Goal: Task Accomplishment & Management: Use online tool/utility

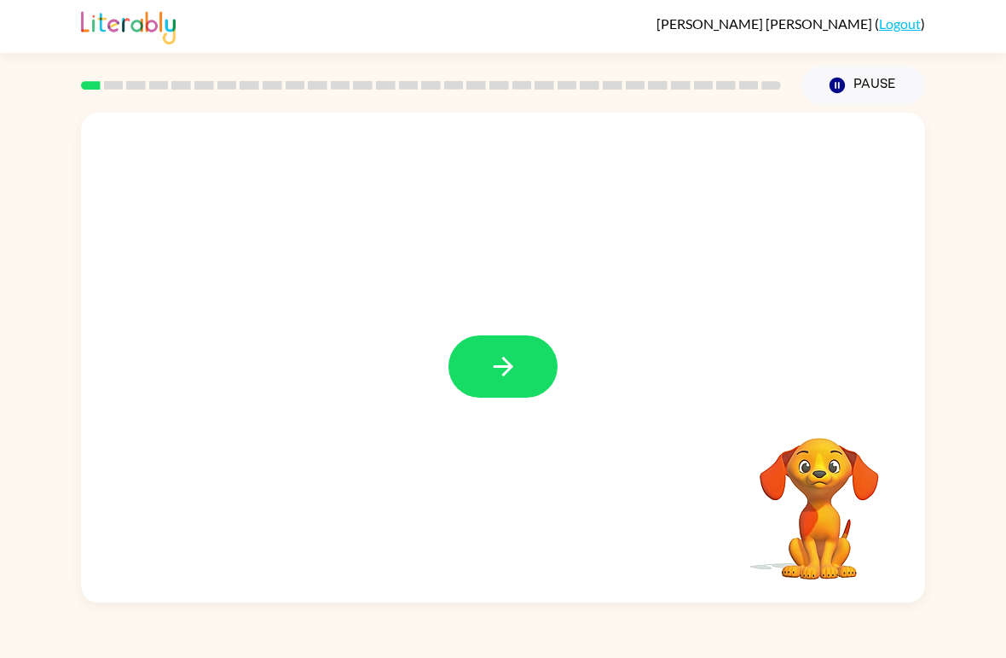
click at [495, 380] on icon "button" at bounding box center [504, 366] width 30 height 30
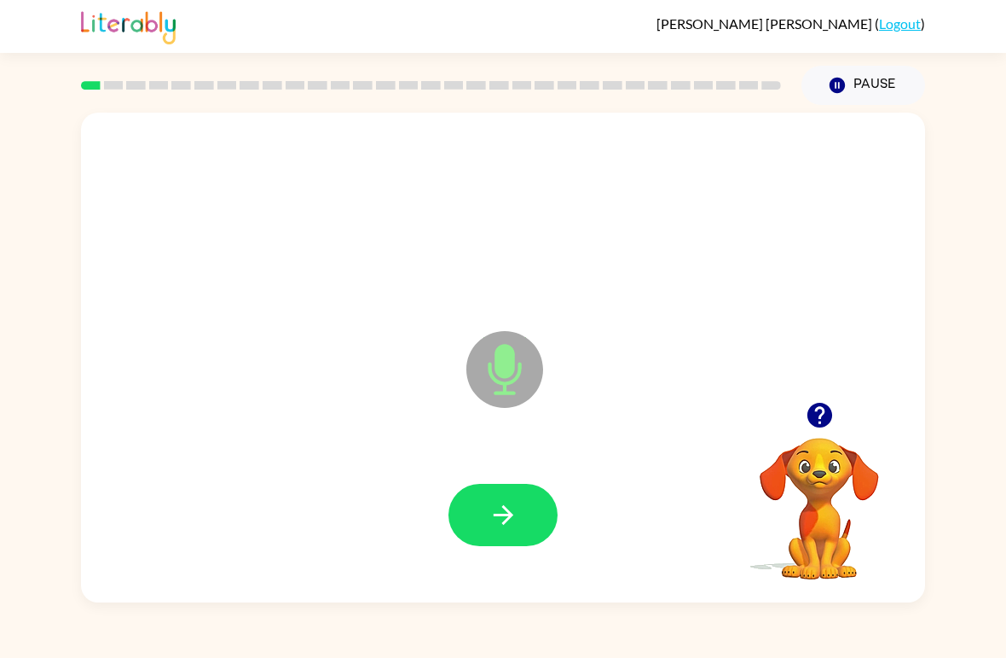
click at [519, 492] on button "button" at bounding box center [503, 515] width 109 height 62
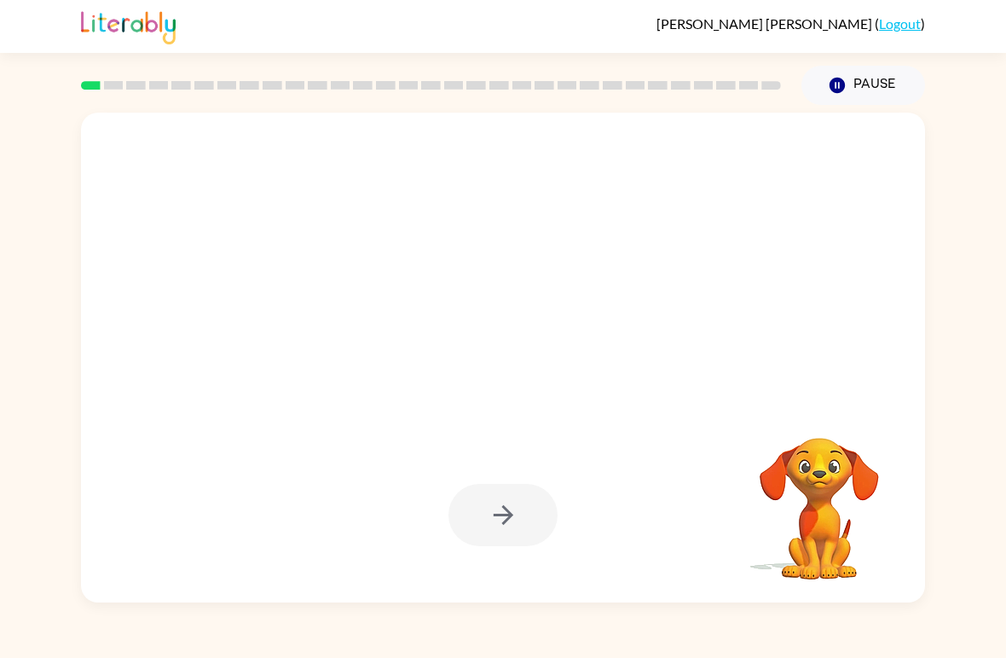
click at [498, 534] on div at bounding box center [503, 515] width 109 height 62
click at [502, 521] on div at bounding box center [503, 515] width 109 height 62
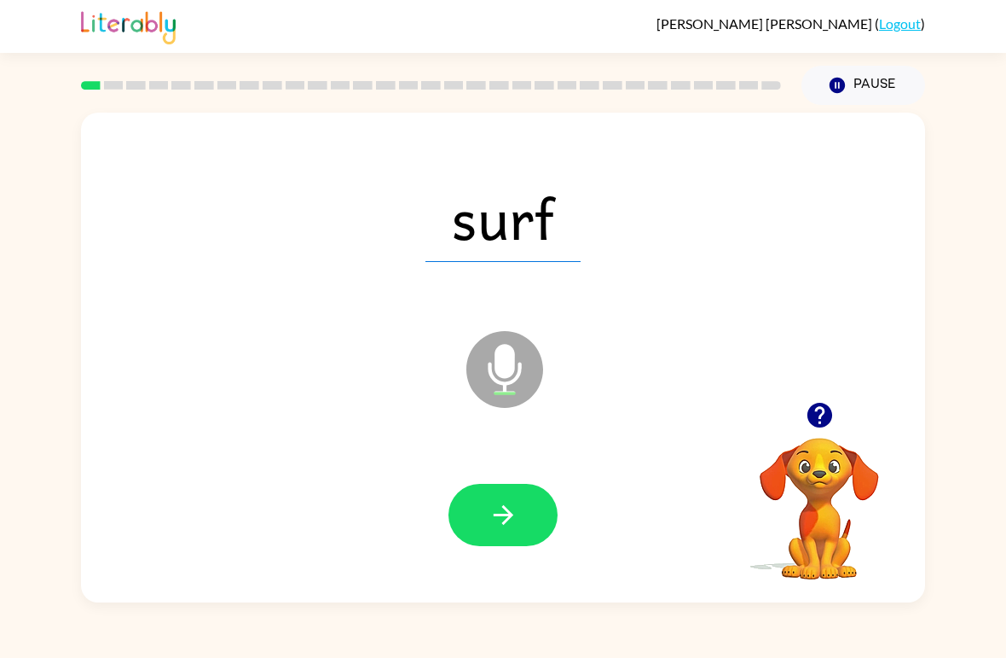
click at [484, 516] on button "button" at bounding box center [503, 515] width 109 height 62
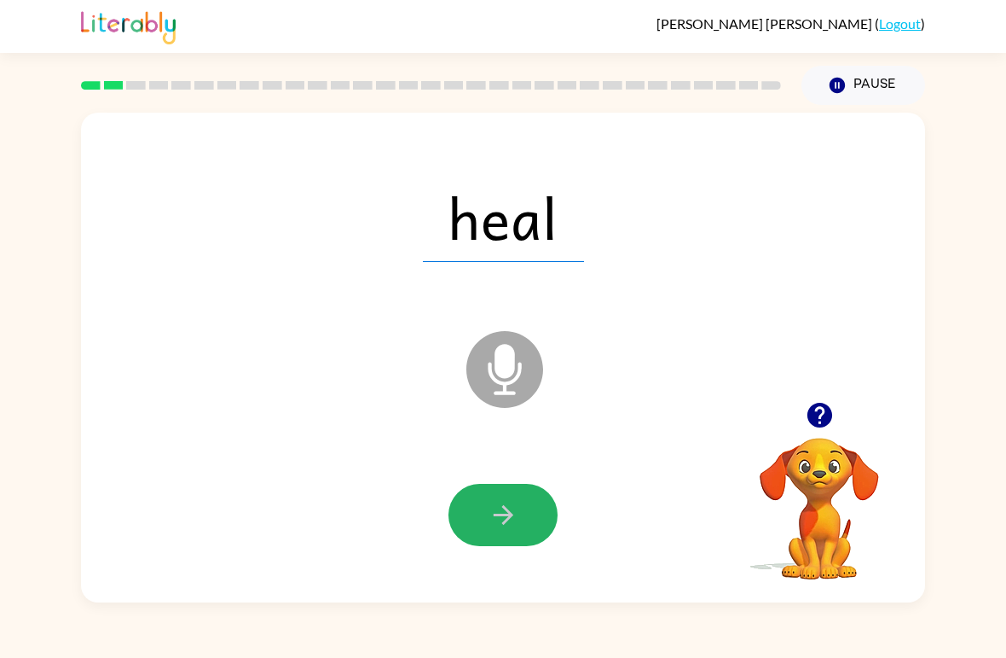
click at [478, 513] on button "button" at bounding box center [503, 515] width 109 height 62
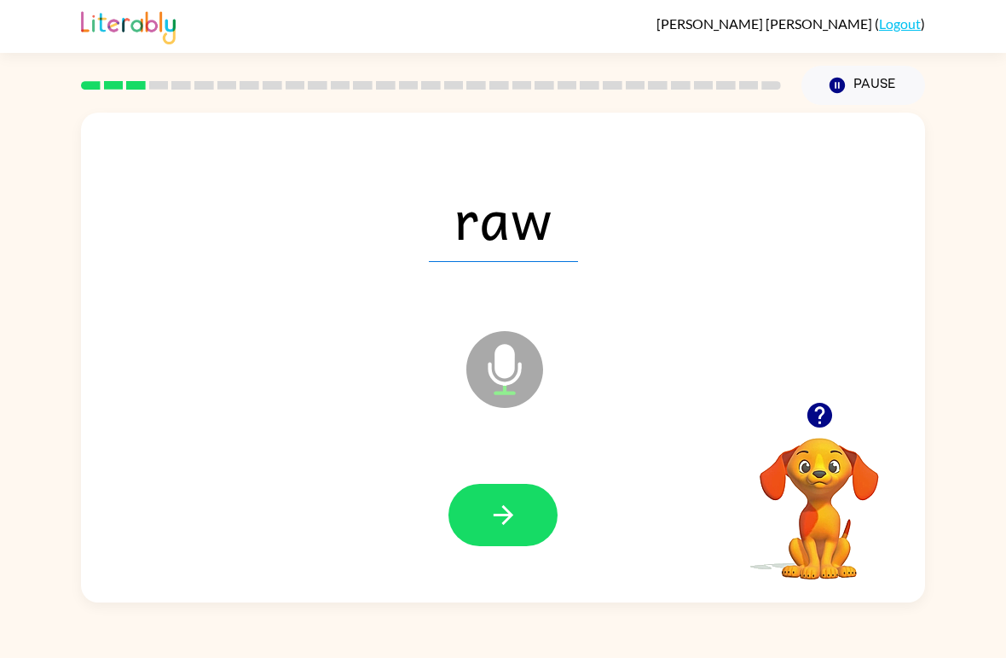
click at [476, 519] on button "button" at bounding box center [503, 515] width 109 height 62
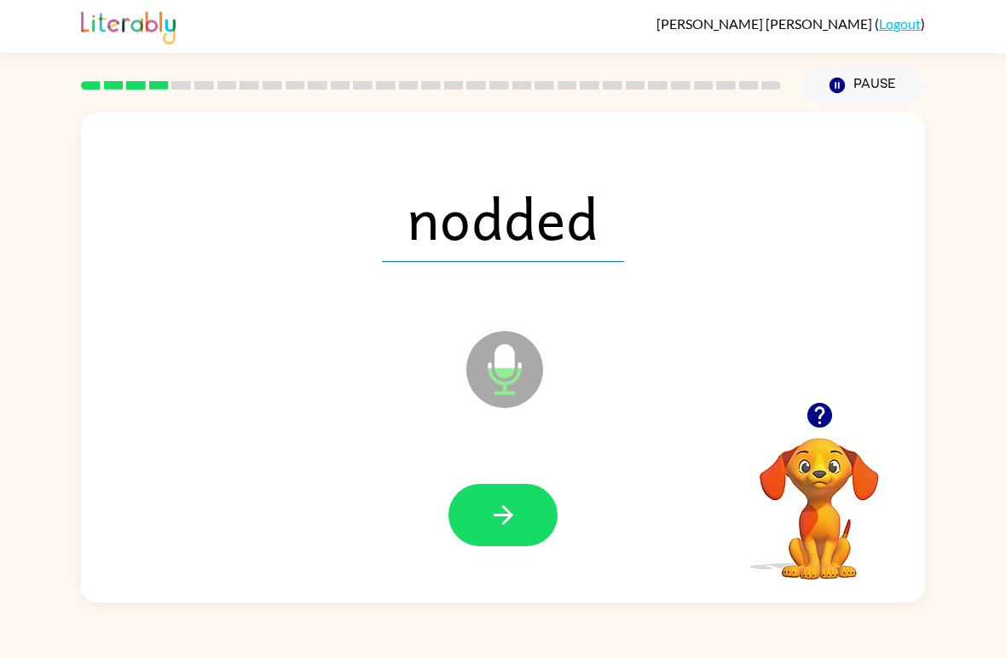
click at [481, 513] on button "button" at bounding box center [503, 515] width 109 height 62
click at [467, 522] on button "button" at bounding box center [503, 515] width 109 height 62
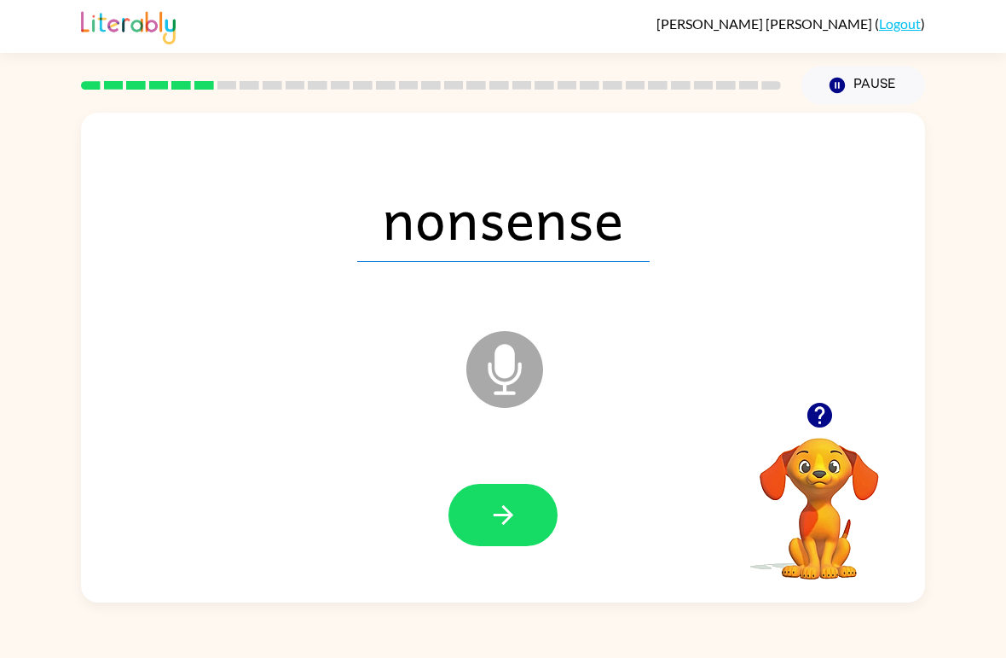
click at [473, 513] on button "button" at bounding box center [503, 515] width 109 height 62
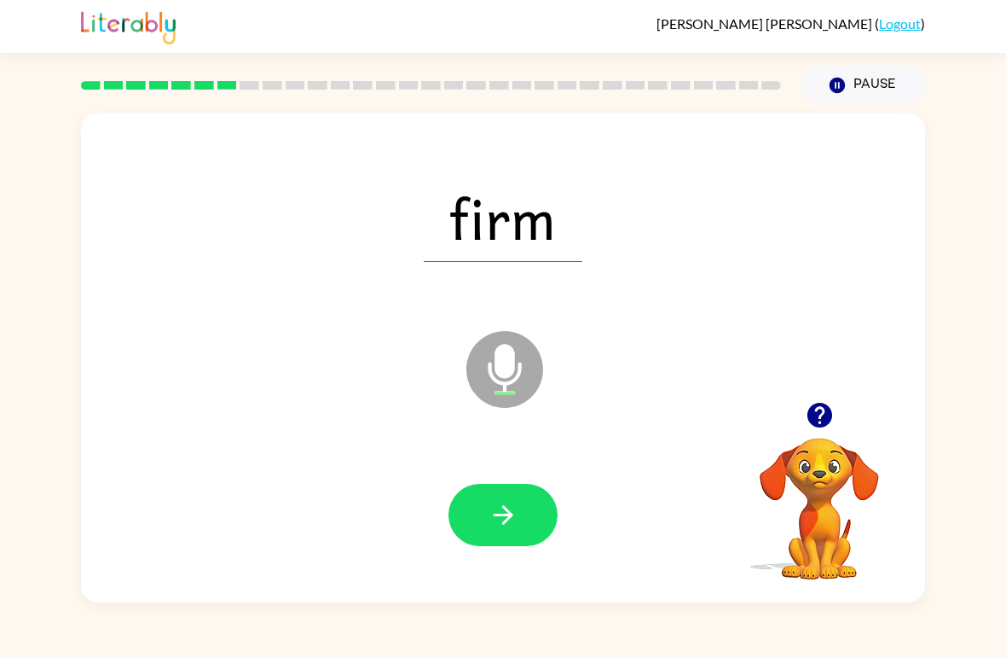
click at [473, 519] on button "button" at bounding box center [503, 515] width 109 height 62
click at [474, 519] on button "button" at bounding box center [503, 515] width 109 height 62
click at [476, 525] on button "button" at bounding box center [503, 515] width 109 height 62
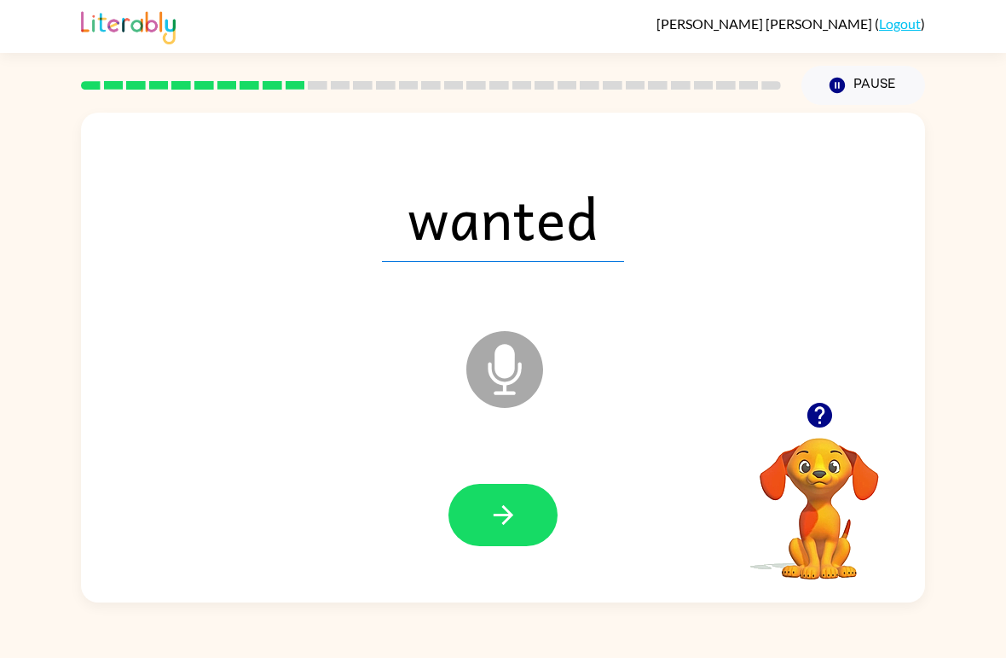
click at [470, 529] on button "button" at bounding box center [503, 515] width 109 height 62
click at [472, 524] on button "button" at bounding box center [503, 515] width 109 height 62
click at [484, 516] on button "button" at bounding box center [503, 515] width 109 height 62
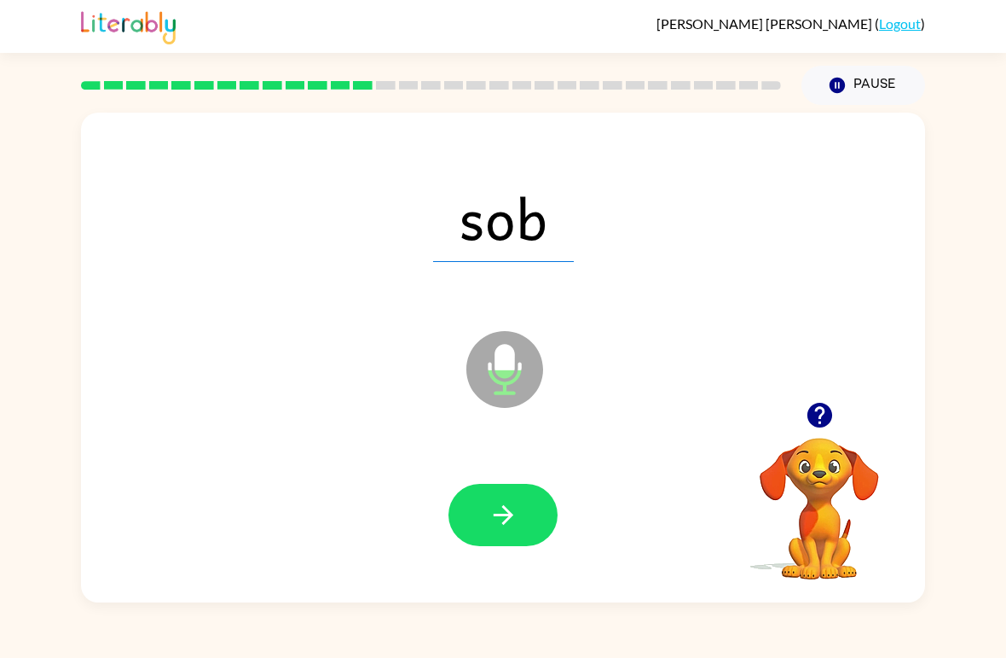
click at [489, 524] on icon "button" at bounding box center [504, 515] width 30 height 30
click at [474, 521] on button "button" at bounding box center [503, 515] width 109 height 62
click at [467, 518] on button "button" at bounding box center [503, 515] width 109 height 62
click at [472, 532] on button "button" at bounding box center [503, 515] width 109 height 62
click at [465, 525] on button "button" at bounding box center [503, 515] width 109 height 62
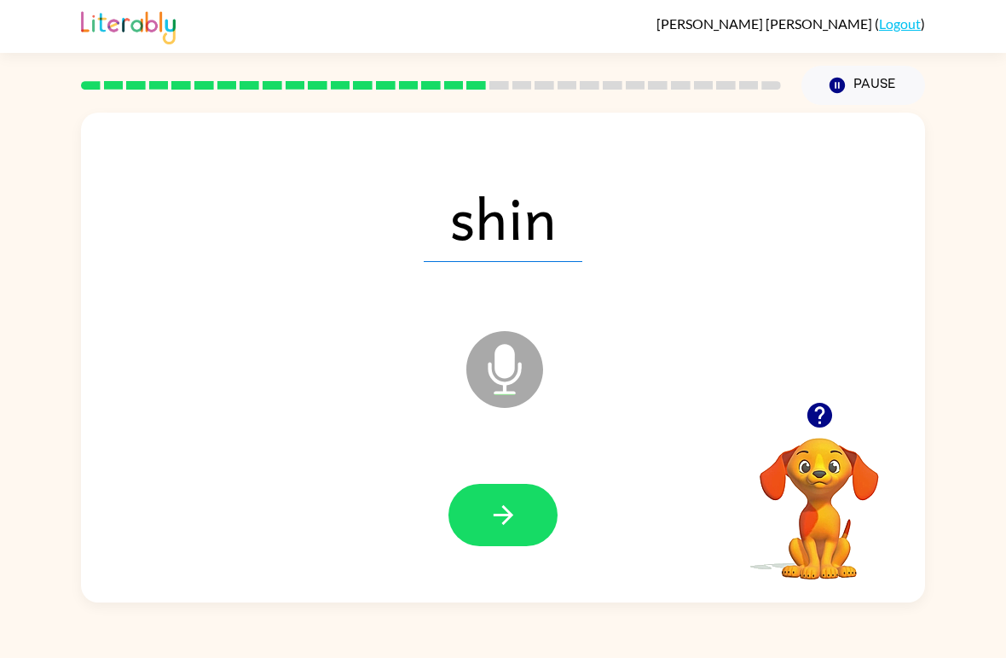
click at [470, 513] on button "button" at bounding box center [503, 515] width 109 height 62
click at [464, 521] on button "button" at bounding box center [503, 515] width 109 height 62
click at [472, 526] on button "button" at bounding box center [503, 515] width 109 height 62
click at [473, 529] on button "button" at bounding box center [503, 515] width 109 height 62
click at [467, 524] on button "button" at bounding box center [503, 515] width 109 height 62
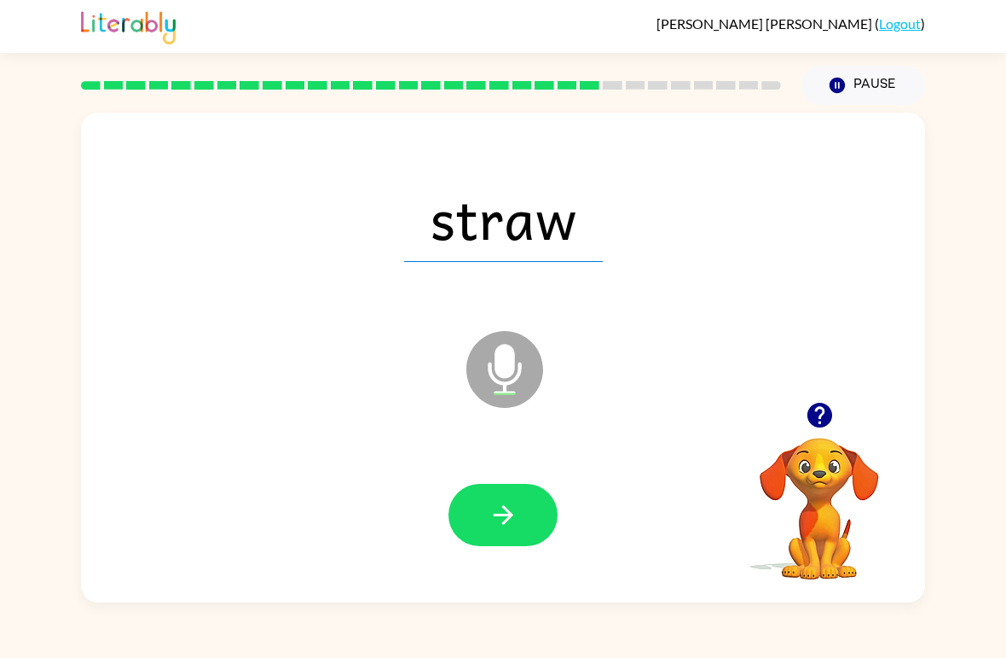
click at [466, 525] on button "button" at bounding box center [503, 515] width 109 height 62
click at [464, 530] on button "button" at bounding box center [503, 515] width 109 height 62
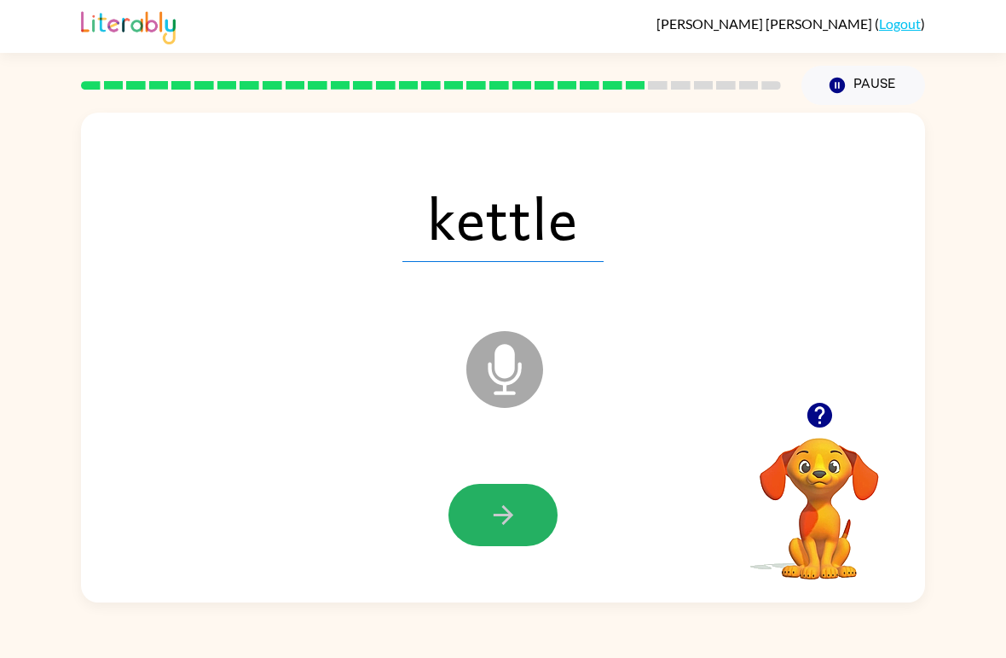
click at [465, 528] on button "button" at bounding box center [503, 515] width 109 height 62
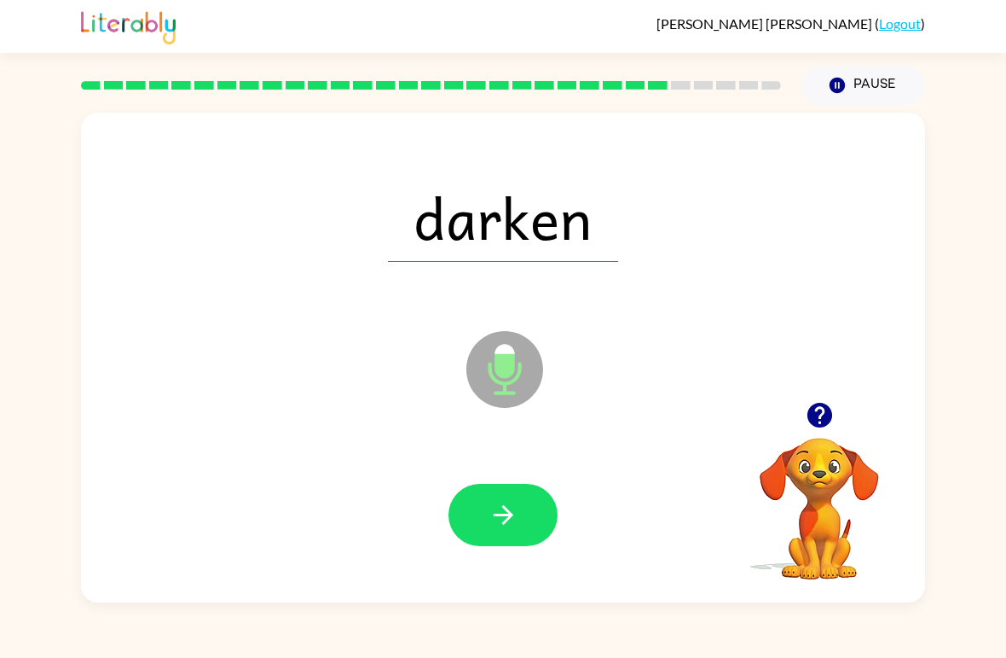
click at [474, 525] on button "button" at bounding box center [503, 515] width 109 height 62
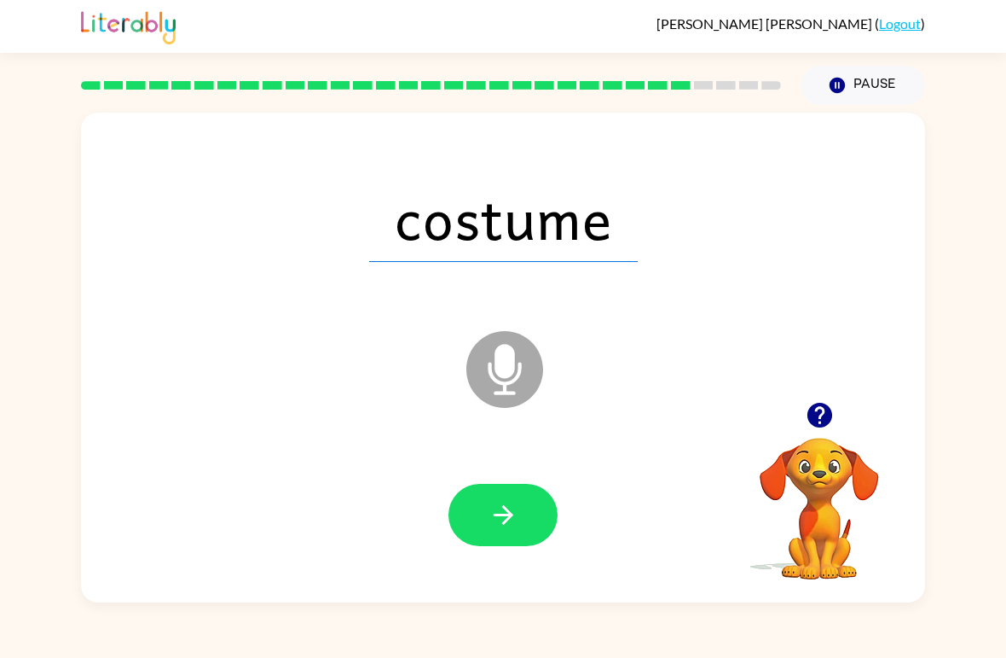
click at [464, 525] on button "button" at bounding box center [503, 515] width 109 height 62
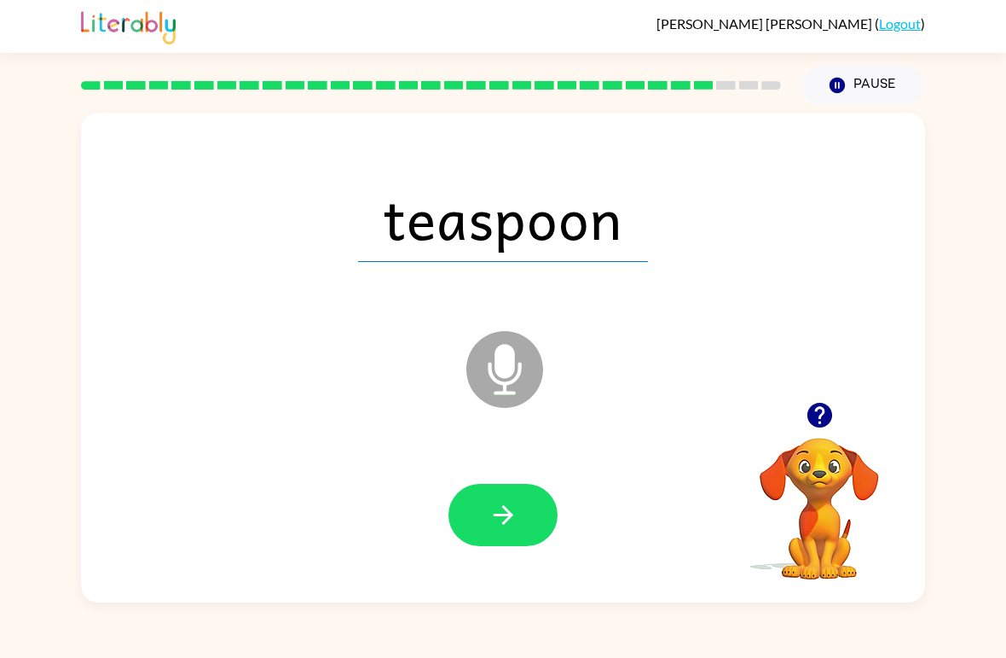
click at [463, 524] on button "button" at bounding box center [503, 515] width 109 height 62
click at [468, 523] on button "button" at bounding box center [503, 515] width 109 height 62
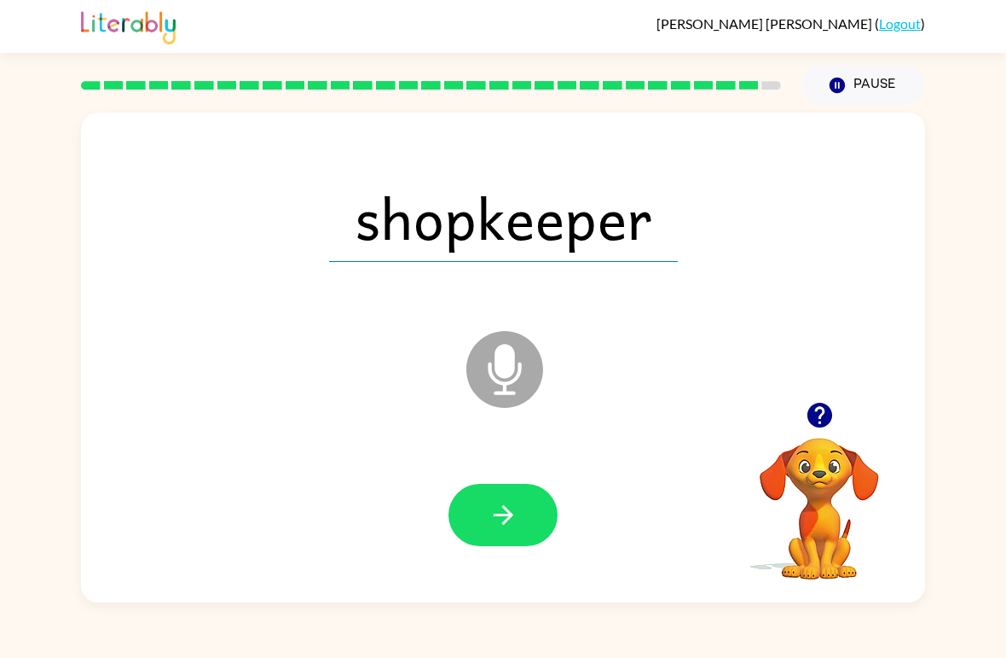
click at [468, 525] on button "button" at bounding box center [503, 515] width 109 height 62
